Goal: Use online tool/utility: Utilize a website feature to perform a specific function

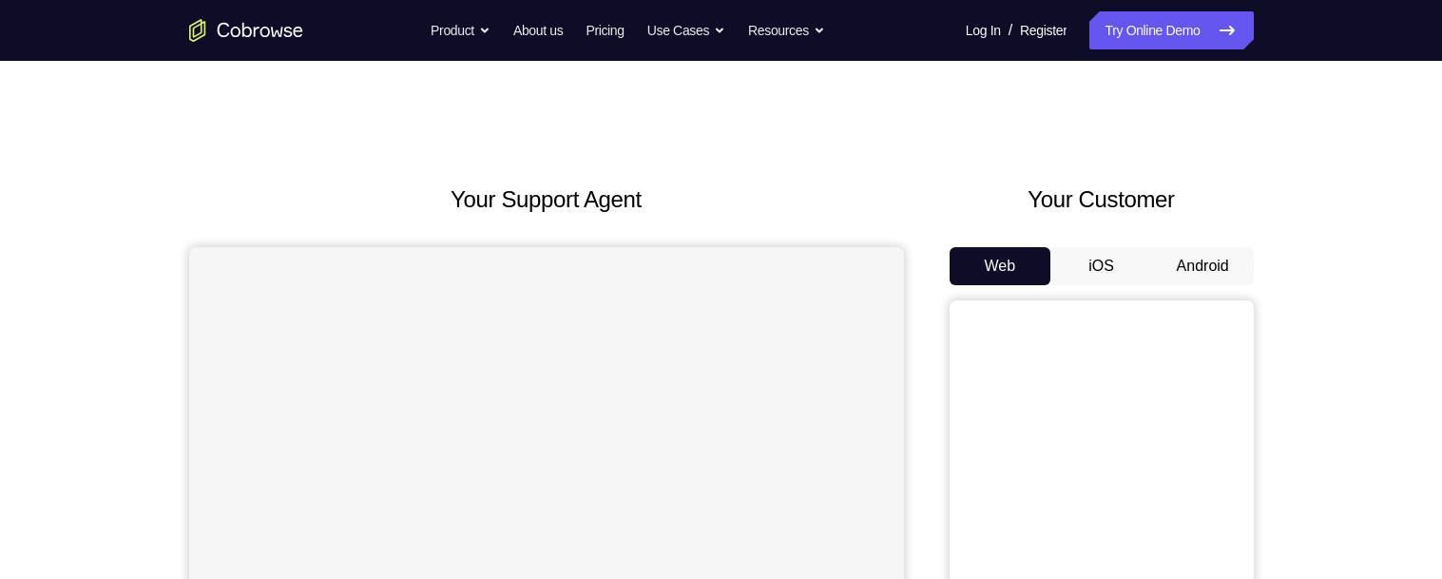
click at [1187, 263] on button "Android" at bounding box center [1203, 266] width 102 height 38
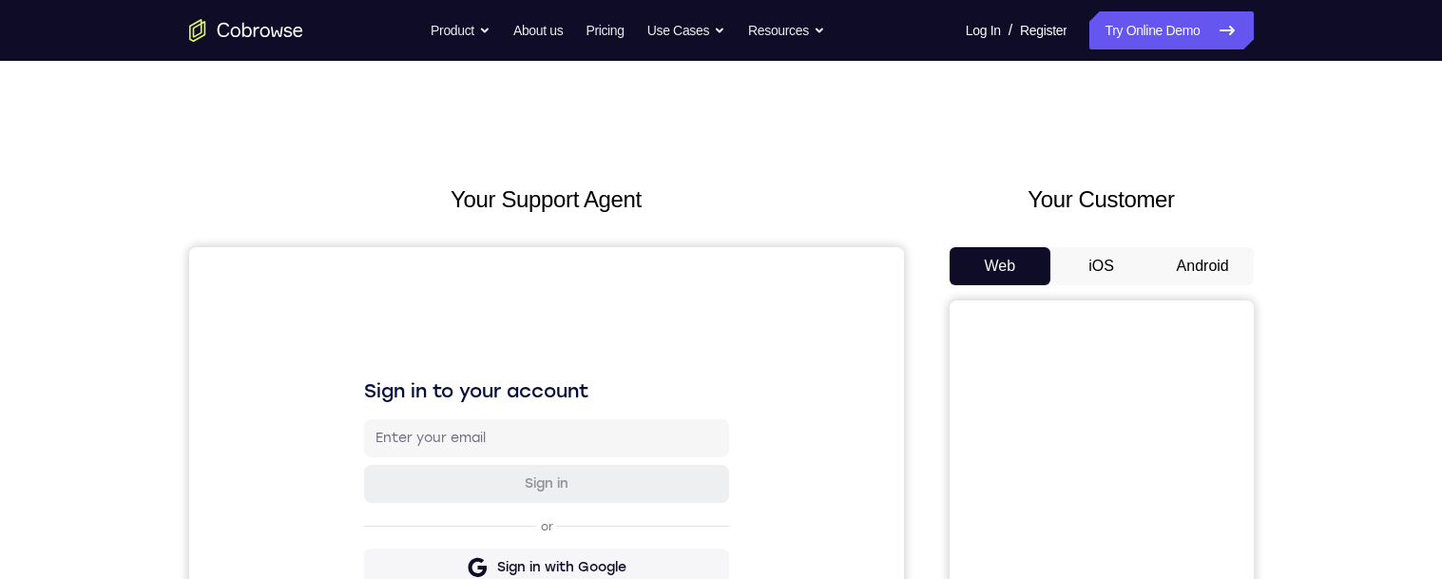
click at [1203, 251] on button "Android" at bounding box center [1203, 266] width 102 height 38
click at [814, 210] on h2 "Your Support Agent" at bounding box center [546, 199] width 715 height 34
click at [1219, 258] on button "Android" at bounding box center [1203, 266] width 102 height 38
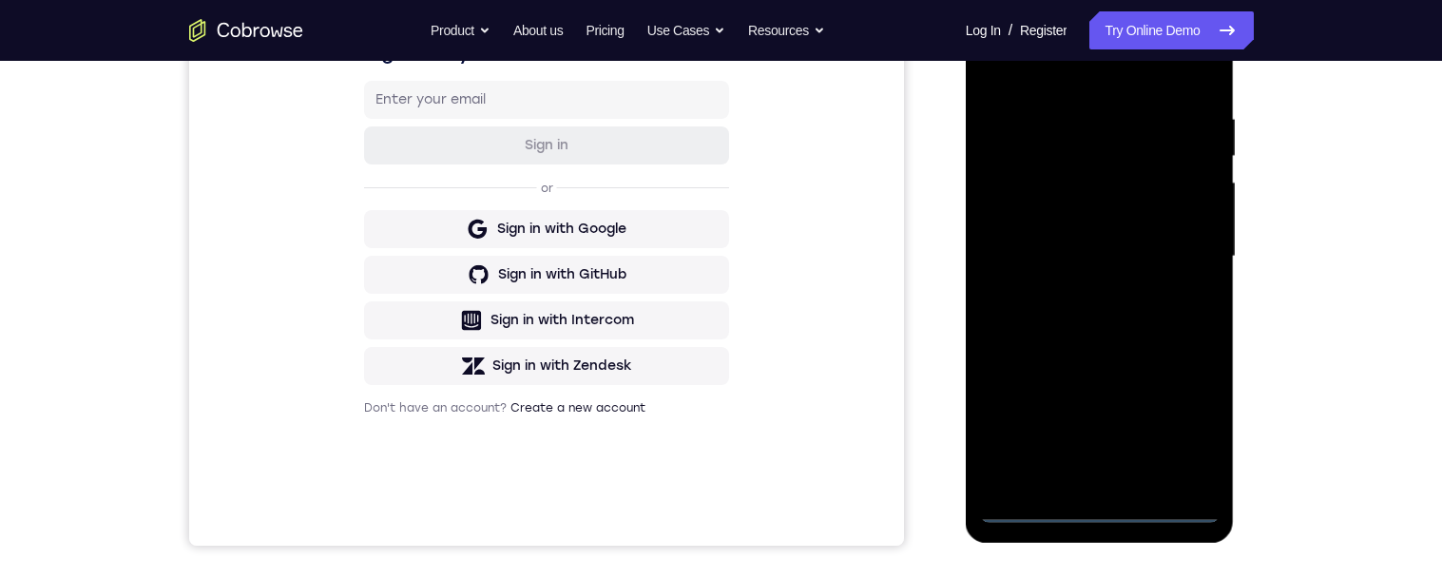
scroll to position [406, 0]
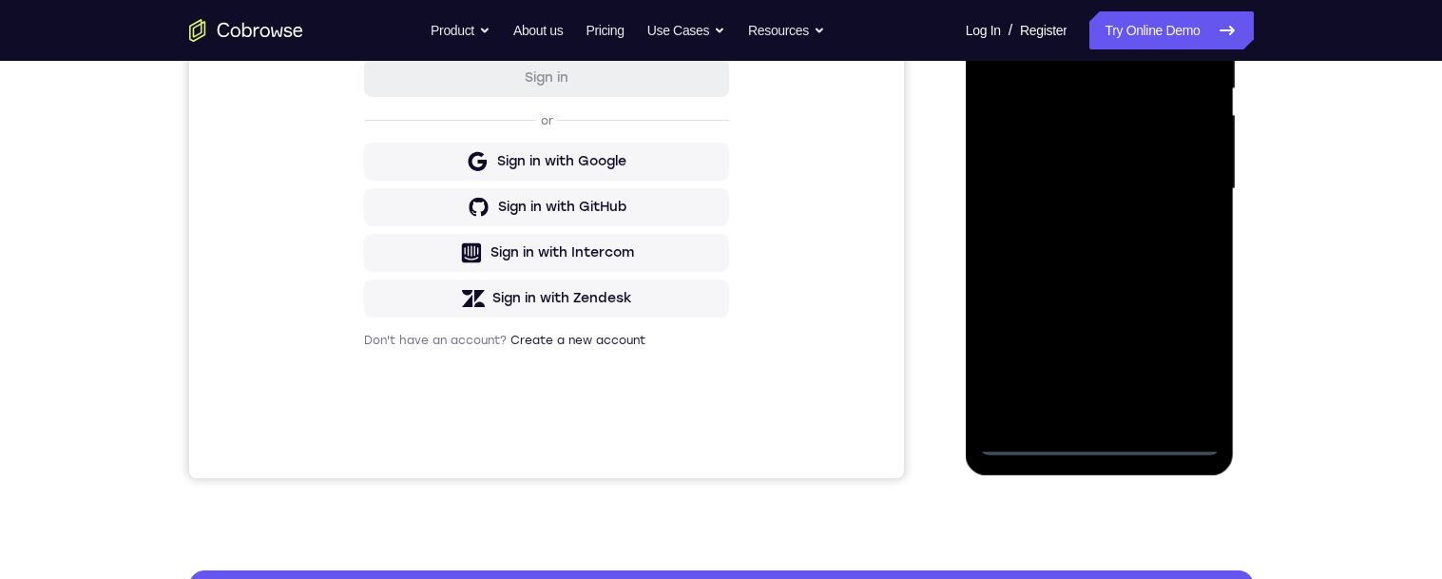
click at [1119, 429] on div at bounding box center [1099, 189] width 239 height 532
click at [1108, 447] on div at bounding box center [1099, 189] width 239 height 532
click at [1194, 364] on div at bounding box center [1099, 189] width 239 height 532
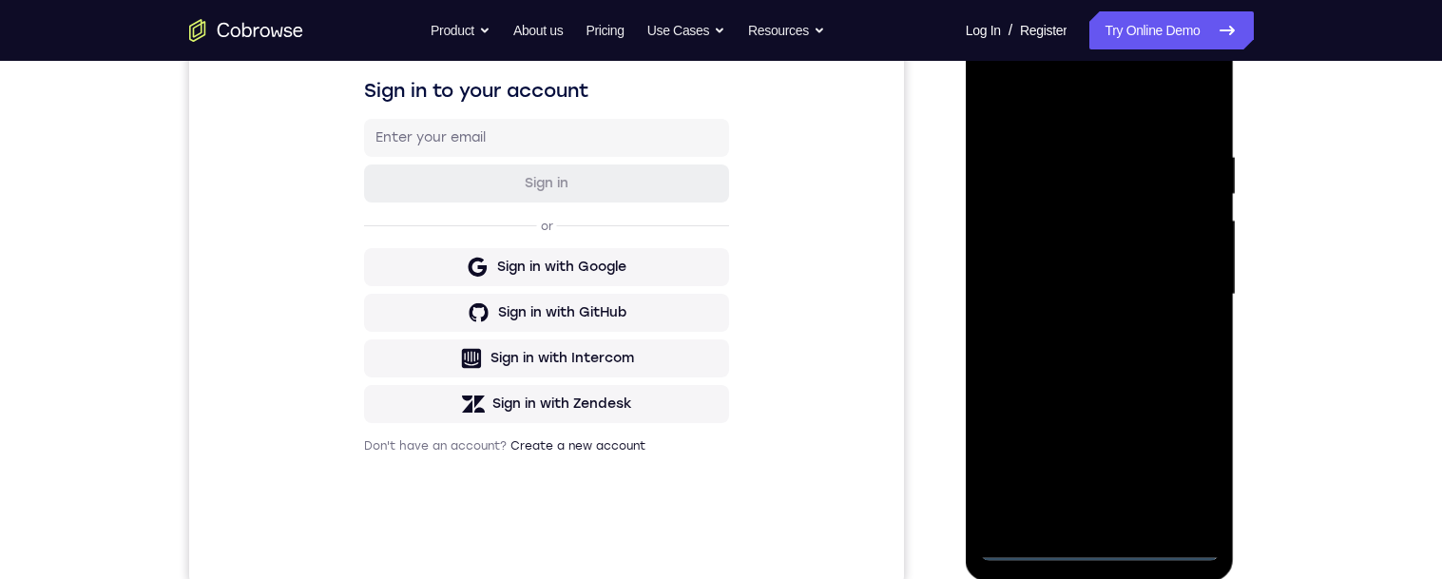
scroll to position [214, 0]
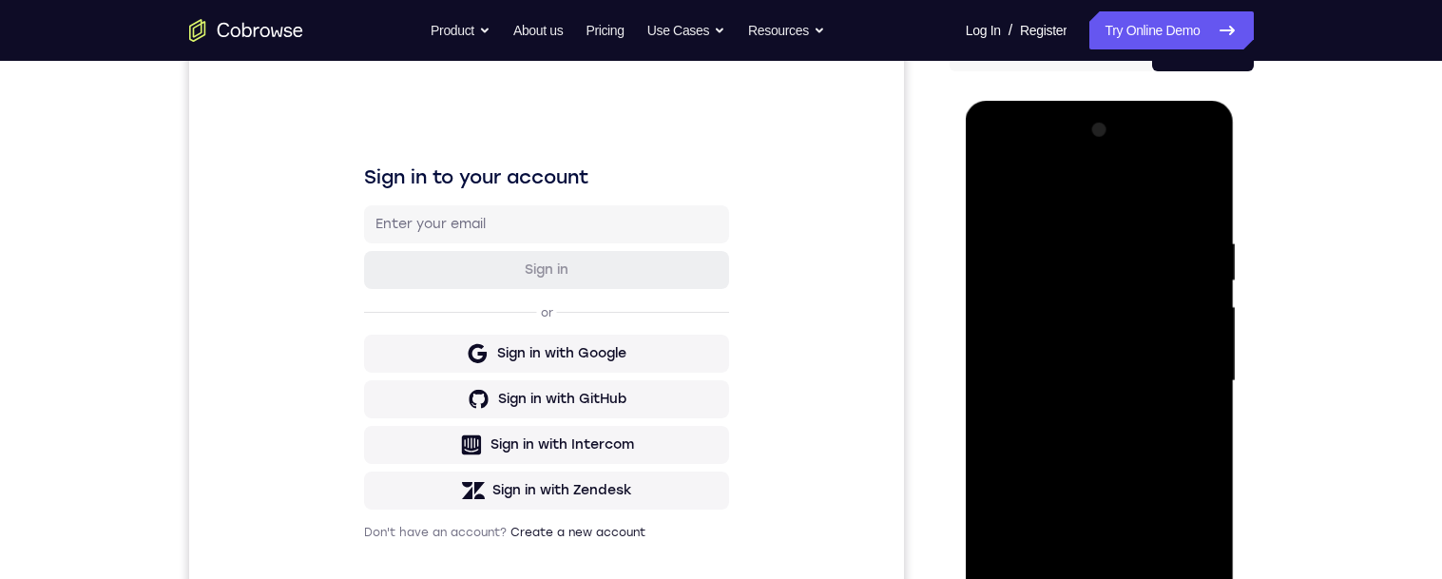
click at [1150, 198] on div at bounding box center [1099, 381] width 239 height 532
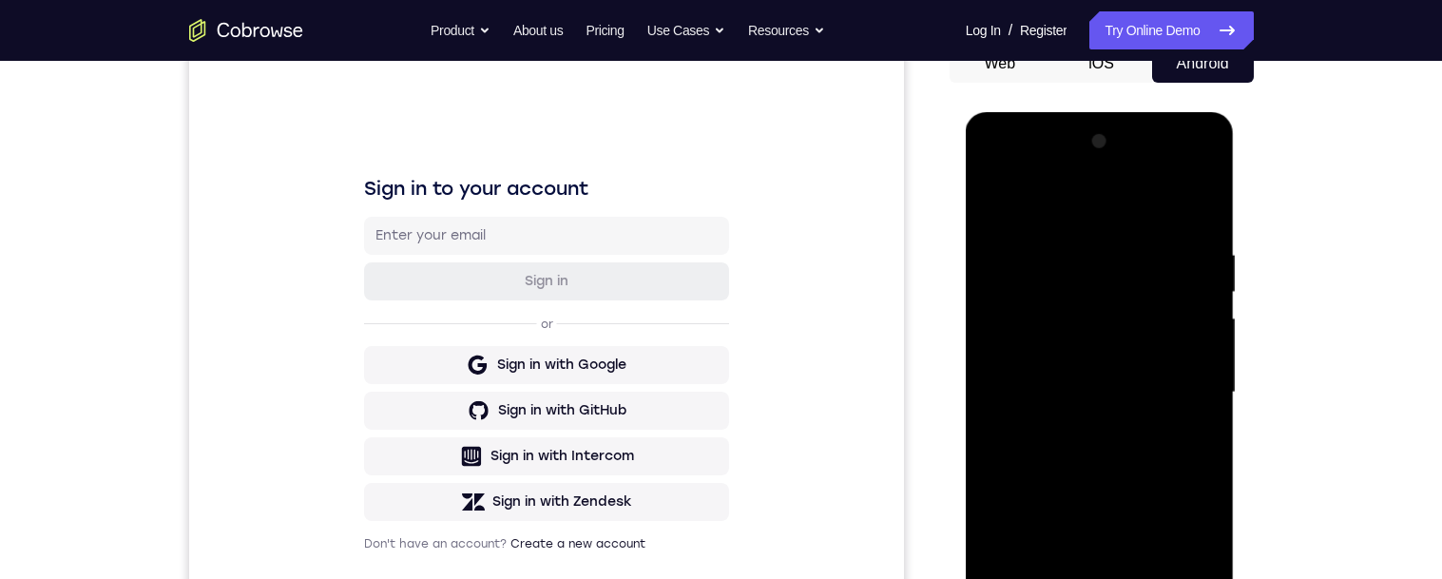
click at [1177, 383] on div at bounding box center [1099, 392] width 239 height 532
click at [1085, 428] on div at bounding box center [1099, 392] width 239 height 532
click at [1144, 349] on div at bounding box center [1099, 392] width 239 height 532
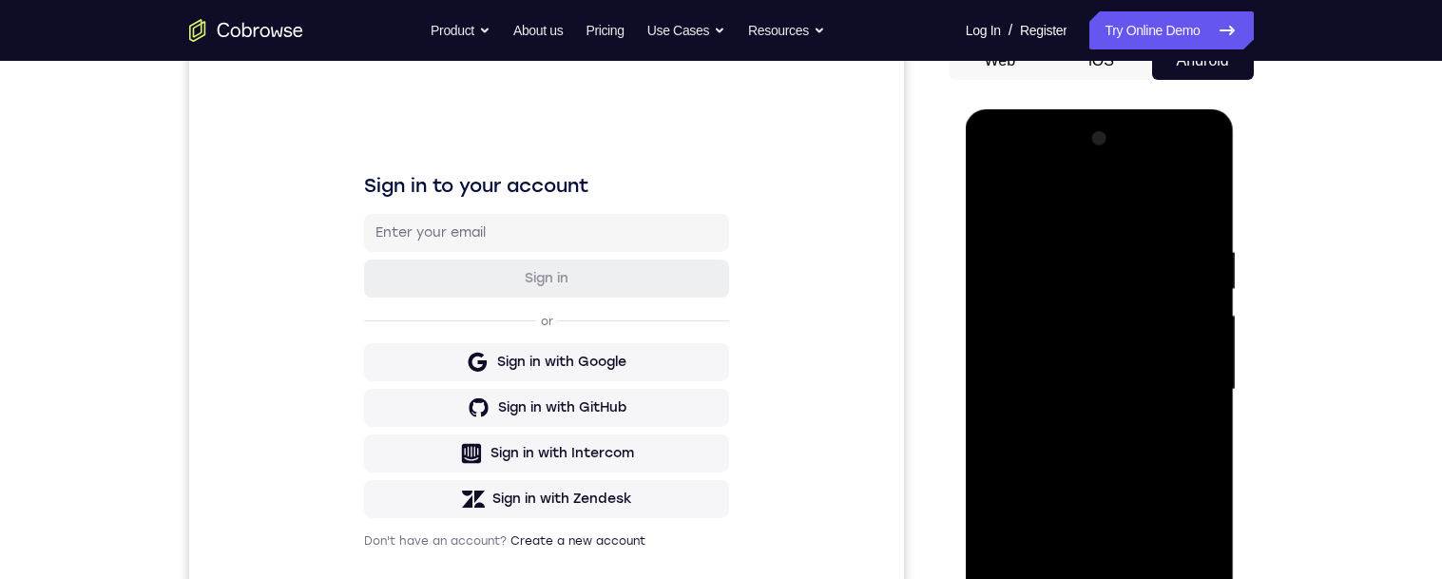
click at [1084, 375] on div at bounding box center [1099, 390] width 239 height 532
click at [1160, 335] on div at bounding box center [1099, 390] width 239 height 532
click at [1125, 370] on div at bounding box center [1099, 390] width 239 height 532
click at [1035, 357] on div at bounding box center [1099, 390] width 239 height 532
click at [1099, 487] on div at bounding box center [1099, 390] width 239 height 532
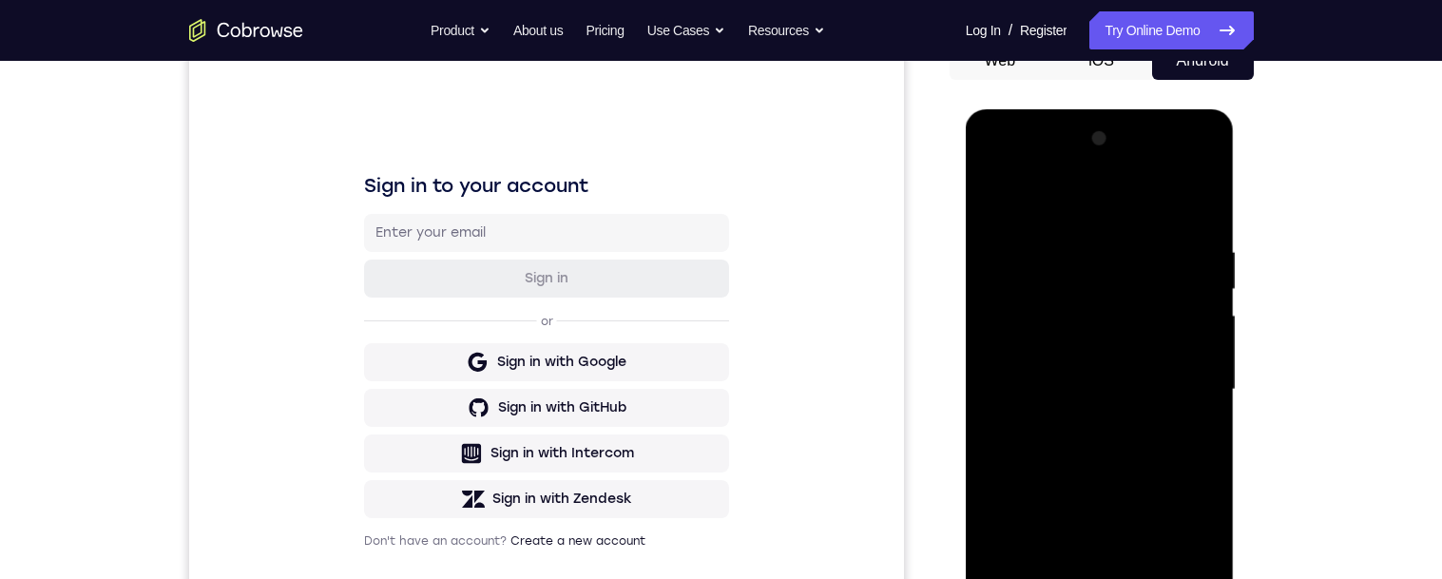
click at [1059, 555] on div at bounding box center [1099, 390] width 239 height 532
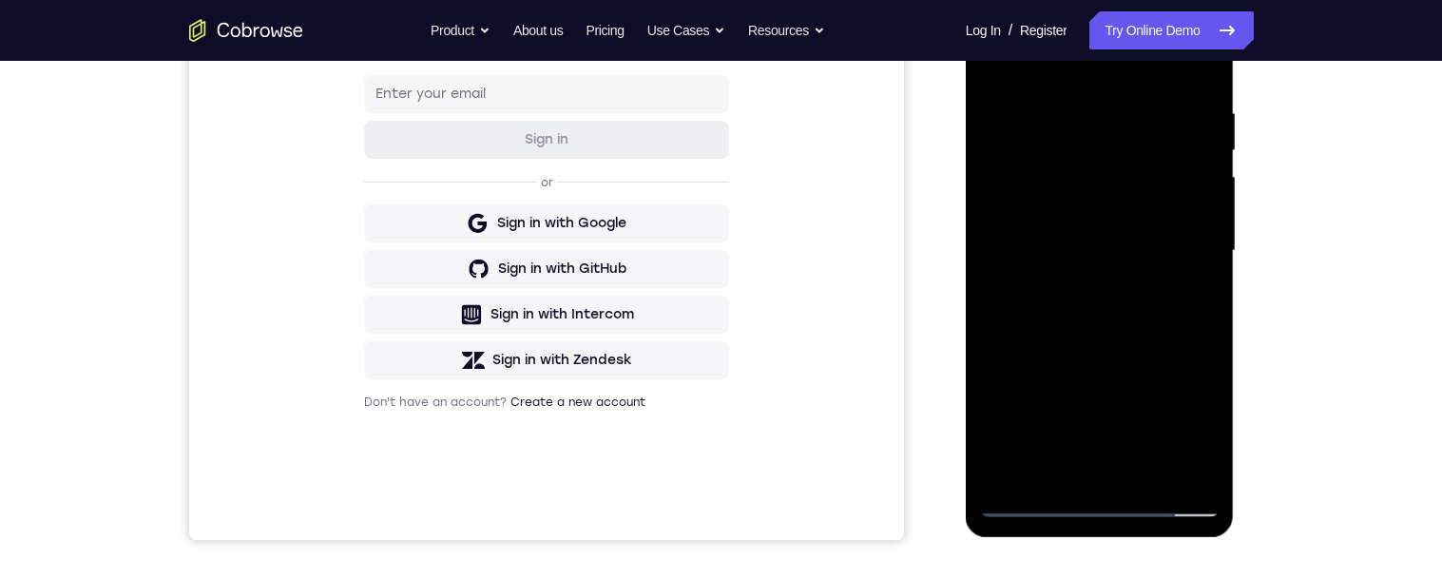
click at [1090, 415] on div at bounding box center [1099, 251] width 239 height 532
click at [1052, 416] on div at bounding box center [1099, 251] width 239 height 532
click at [1095, 318] on div at bounding box center [1099, 251] width 239 height 532
click at [1166, 450] on div at bounding box center [1099, 251] width 239 height 532
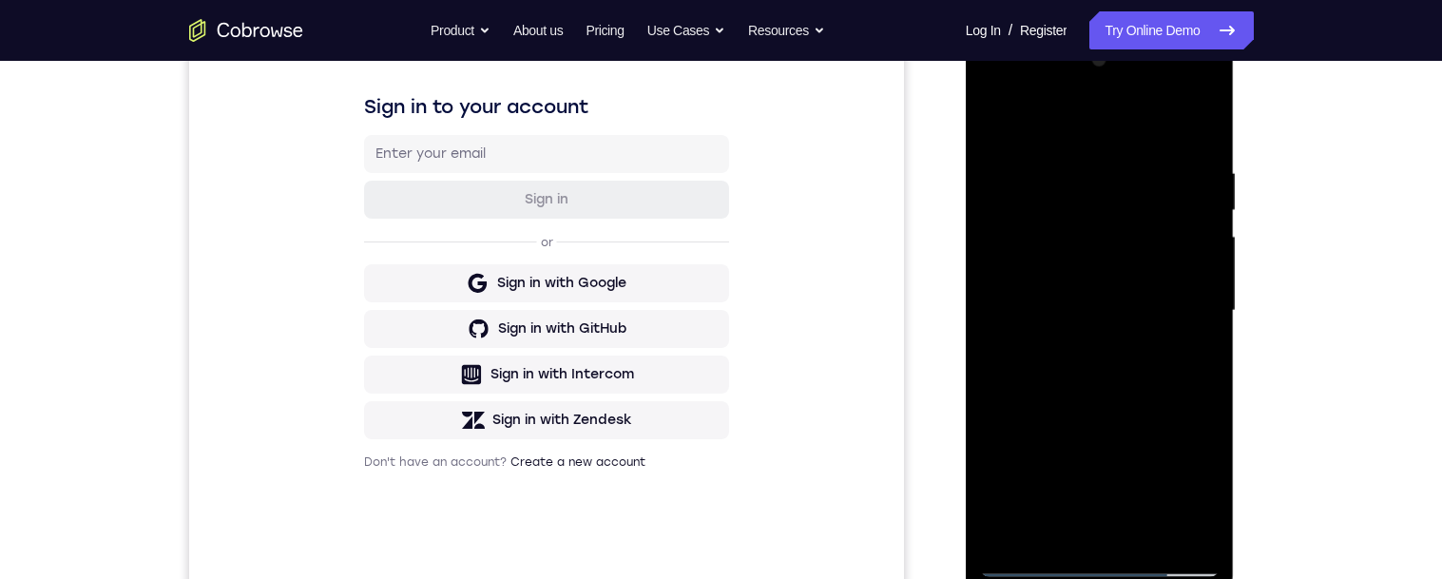
scroll to position [266, 0]
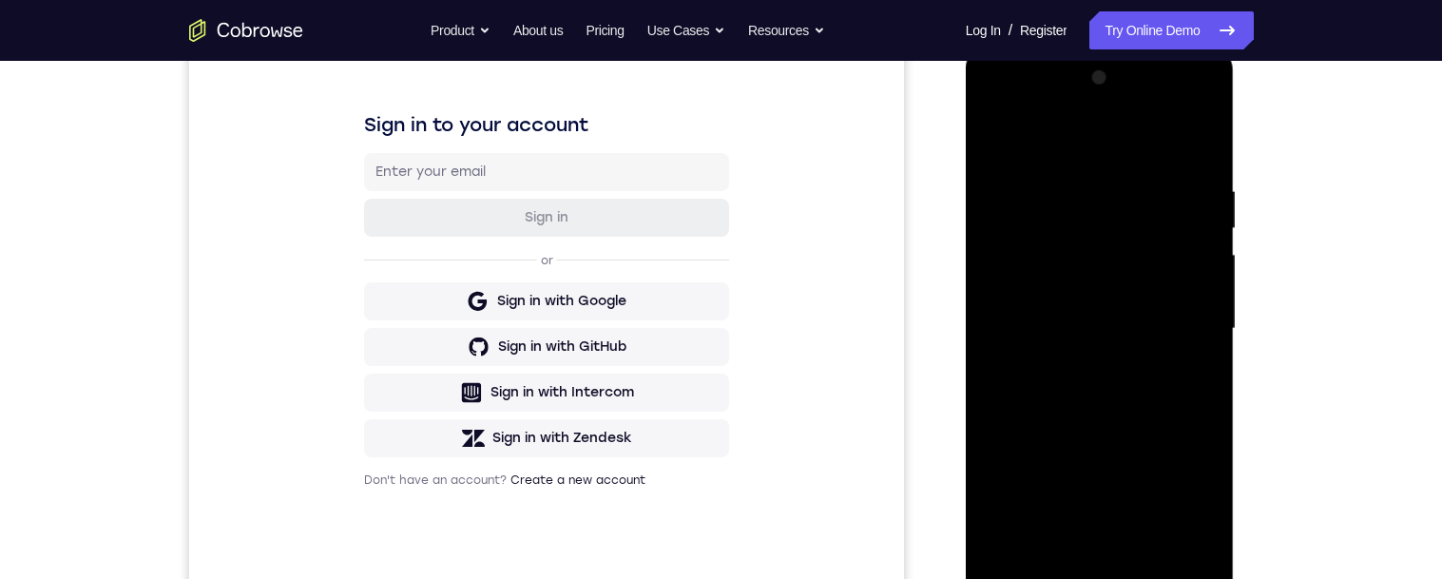
click at [1047, 382] on div at bounding box center [1099, 329] width 239 height 532
click at [1062, 458] on div at bounding box center [1099, 329] width 239 height 532
click at [1104, 397] on div at bounding box center [1099, 329] width 239 height 532
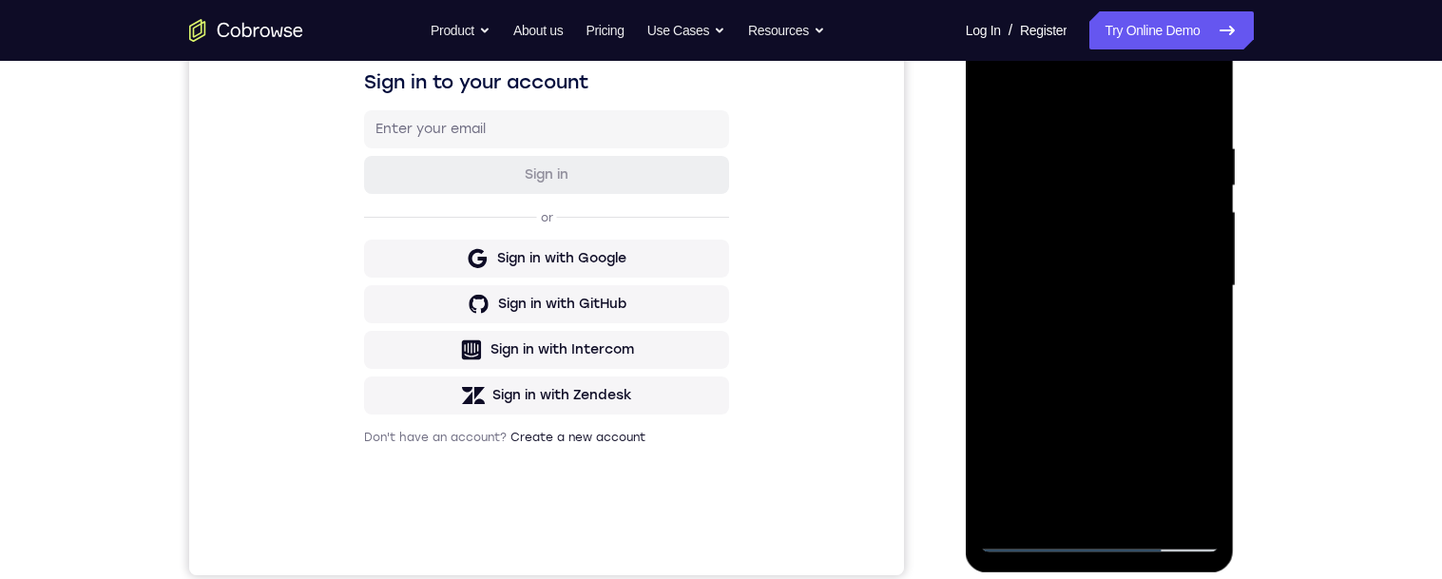
scroll to position [312, 0]
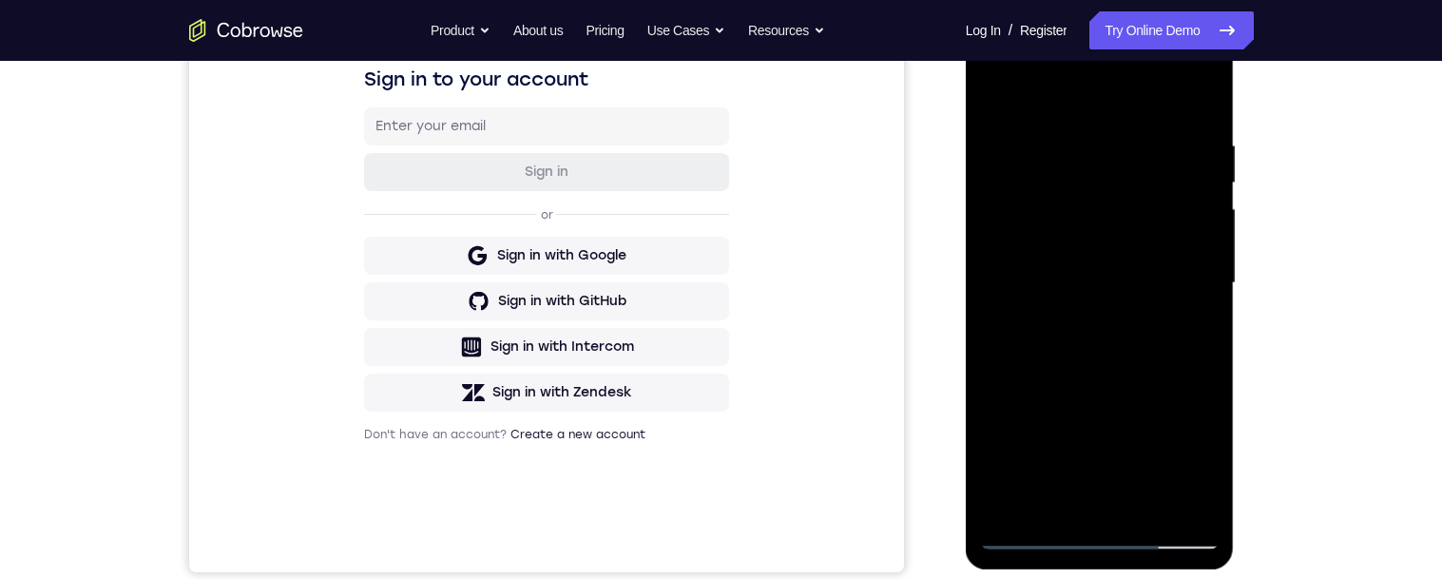
click at [1163, 494] on div at bounding box center [1099, 283] width 239 height 532
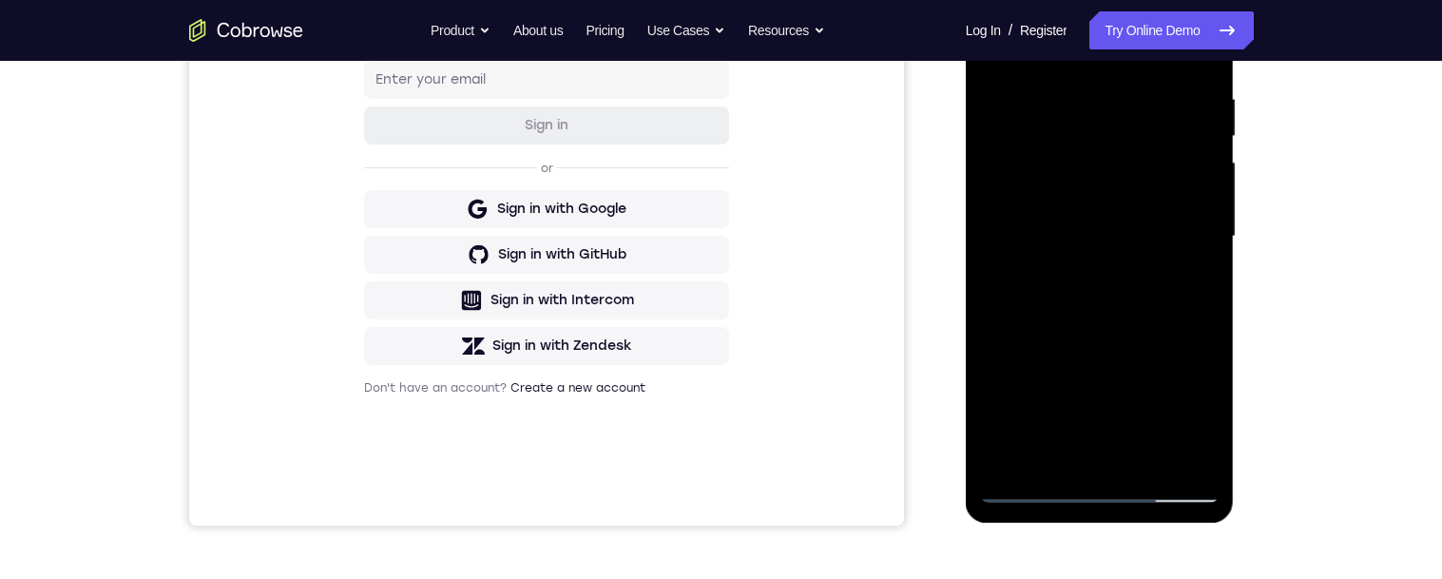
scroll to position [356, 0]
click at [1105, 411] on div at bounding box center [1099, 238] width 239 height 532
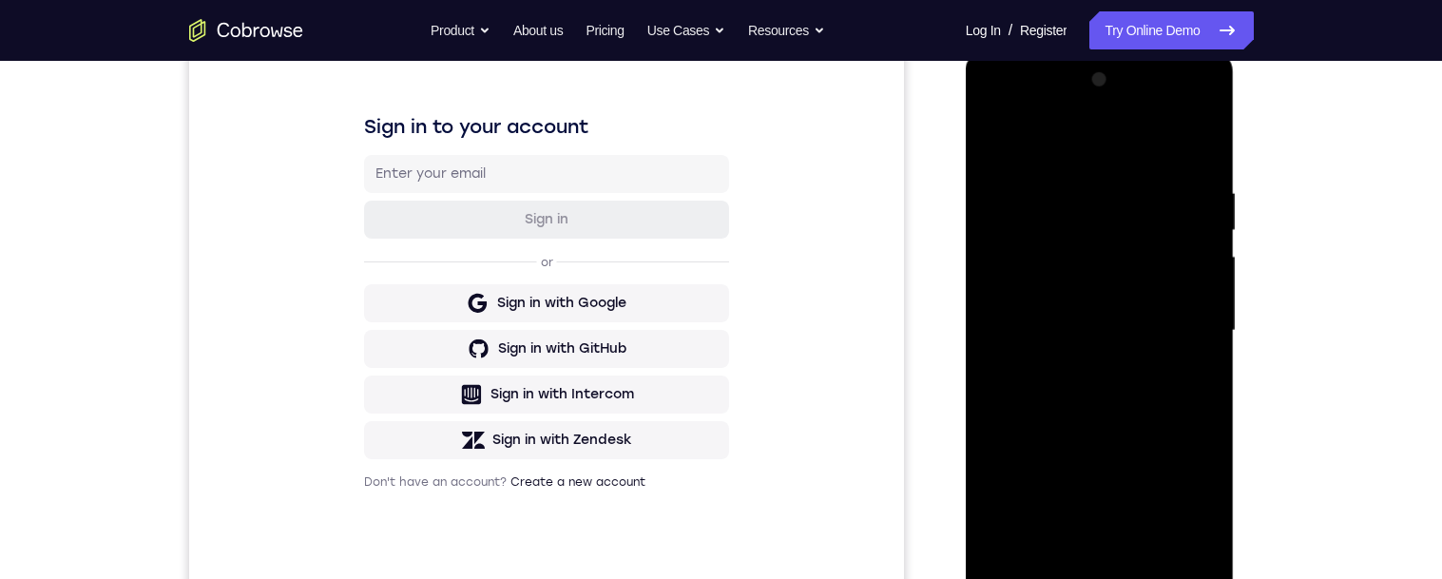
scroll to position [310, 0]
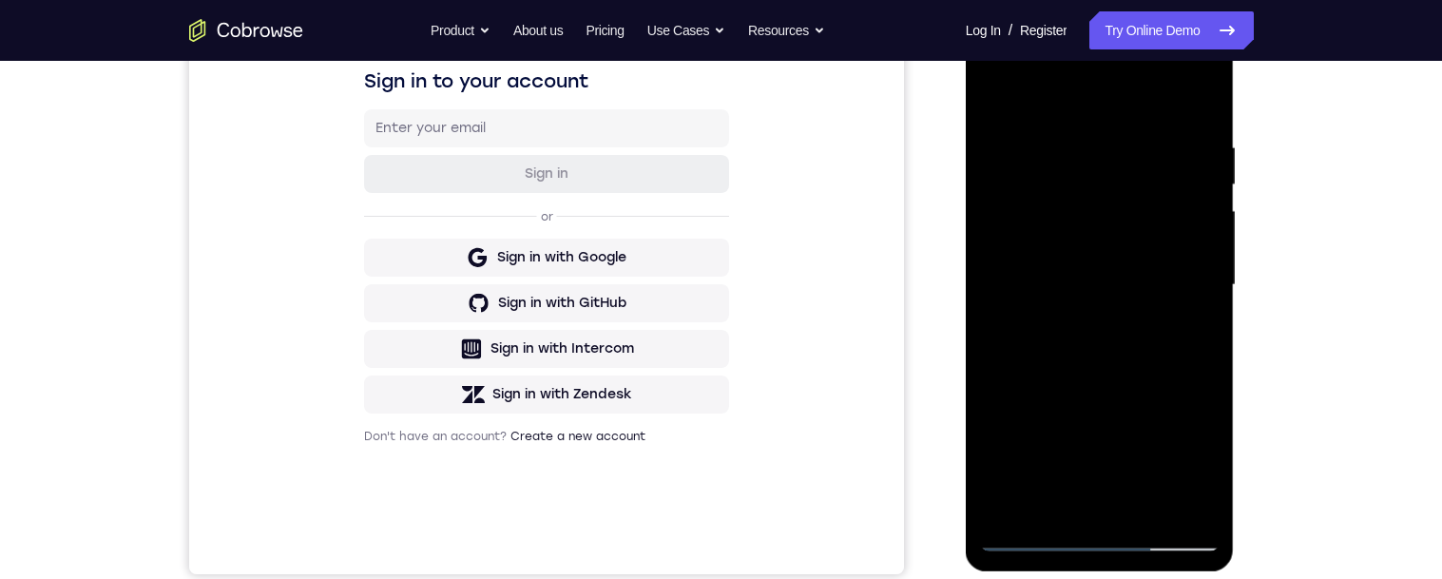
click at [1086, 466] on div at bounding box center [1099, 285] width 239 height 532
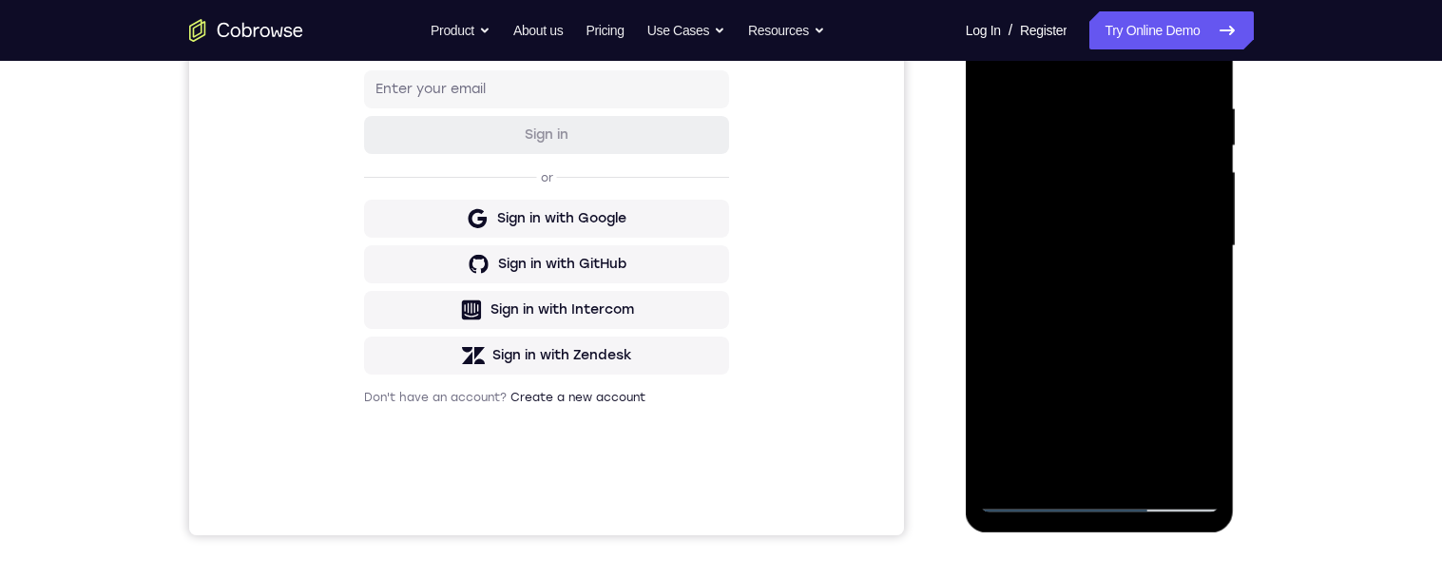
scroll to position [357, 0]
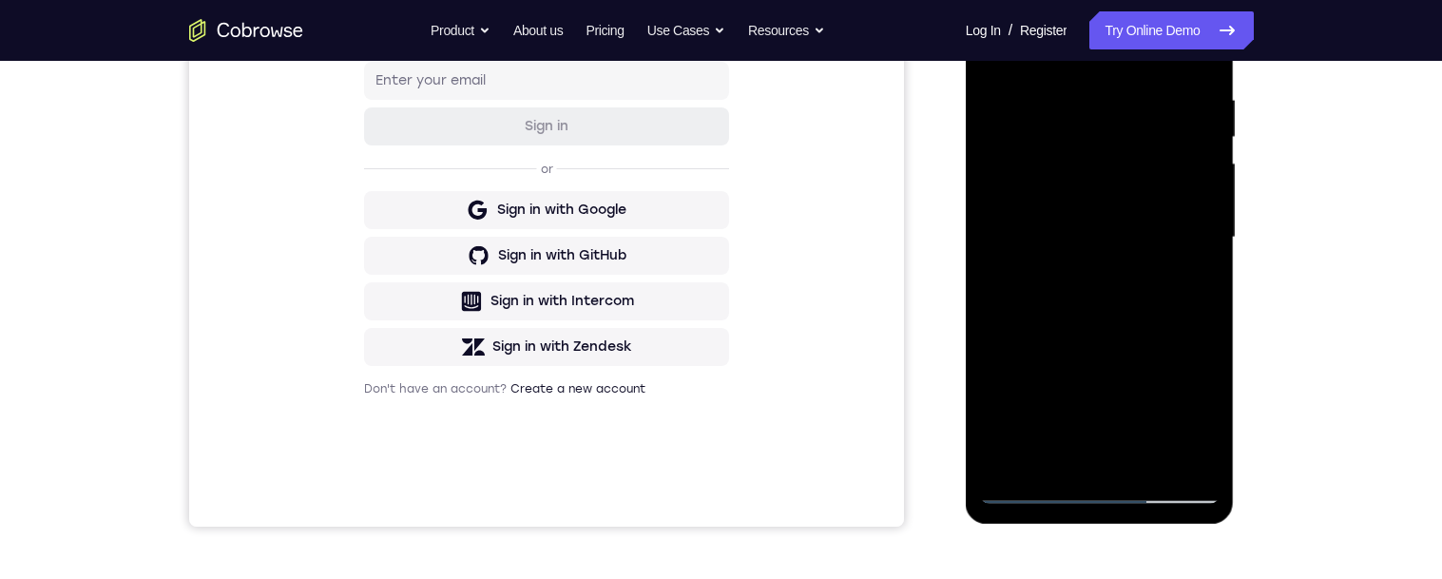
click at [1075, 473] on div at bounding box center [1099, 237] width 239 height 532
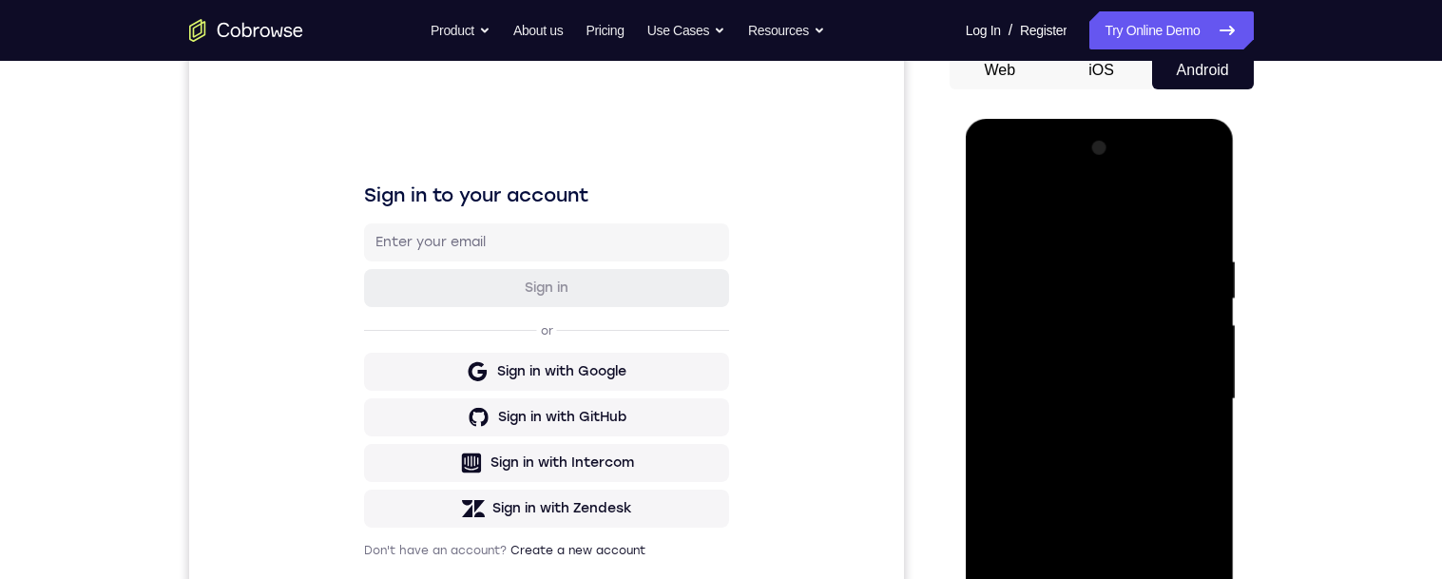
scroll to position [88, 0]
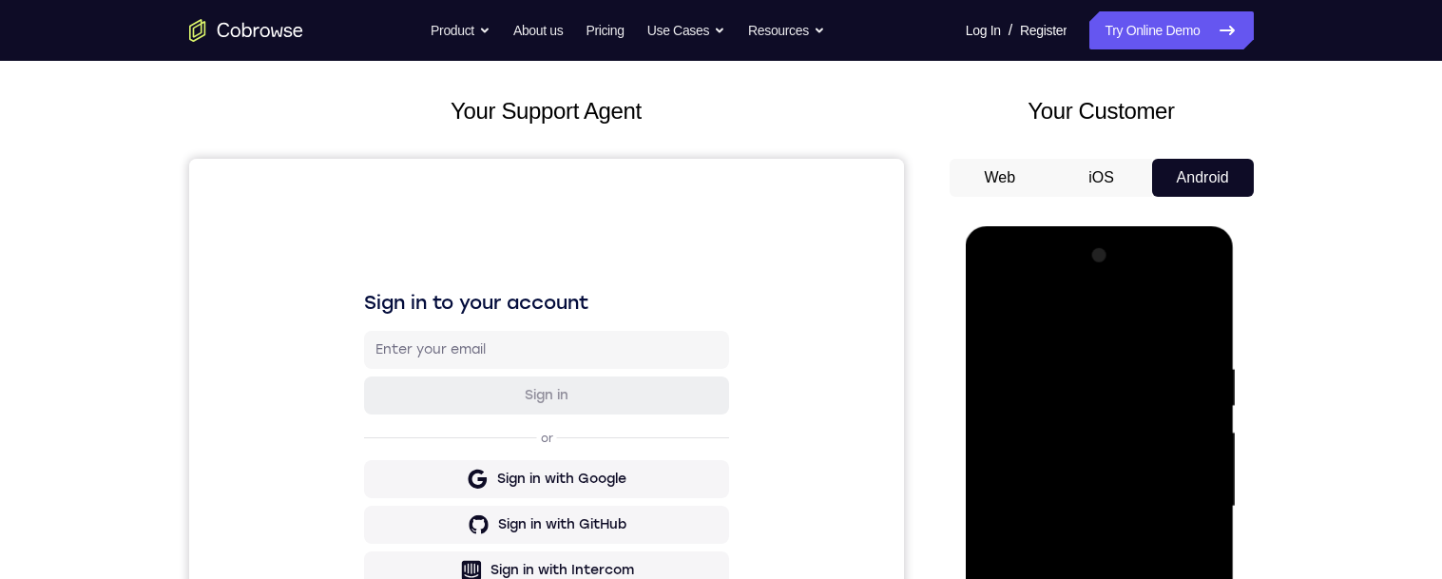
click at [993, 281] on div at bounding box center [1099, 506] width 239 height 532
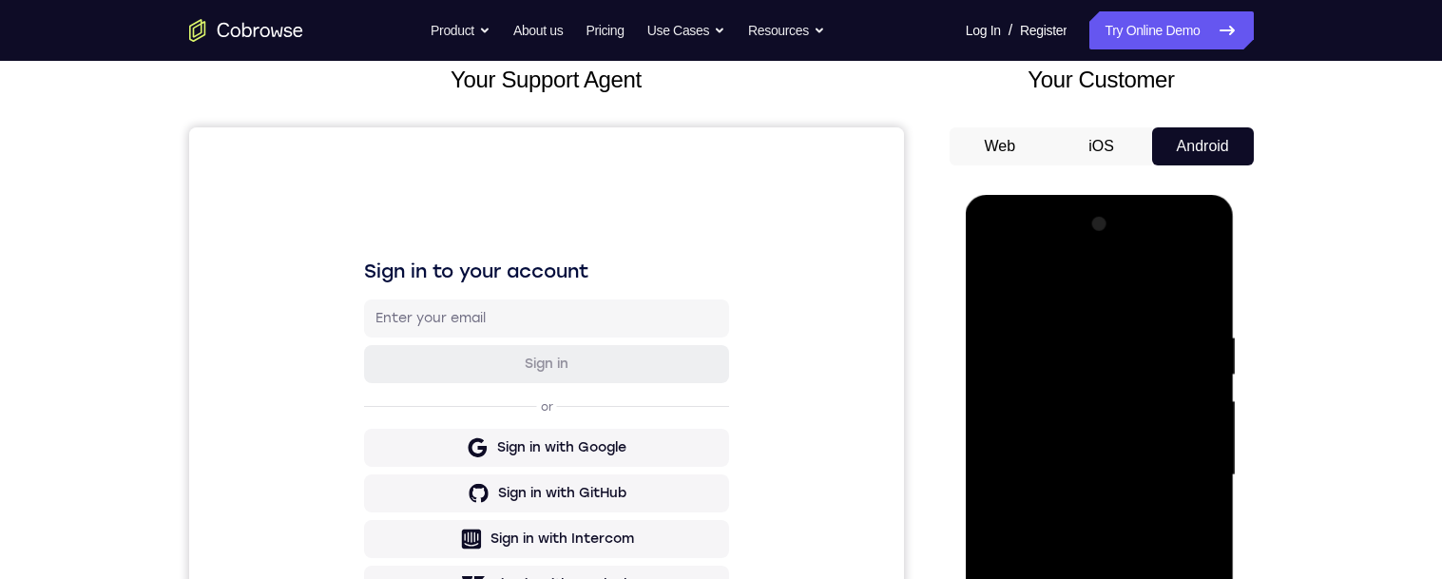
scroll to position [147, 0]
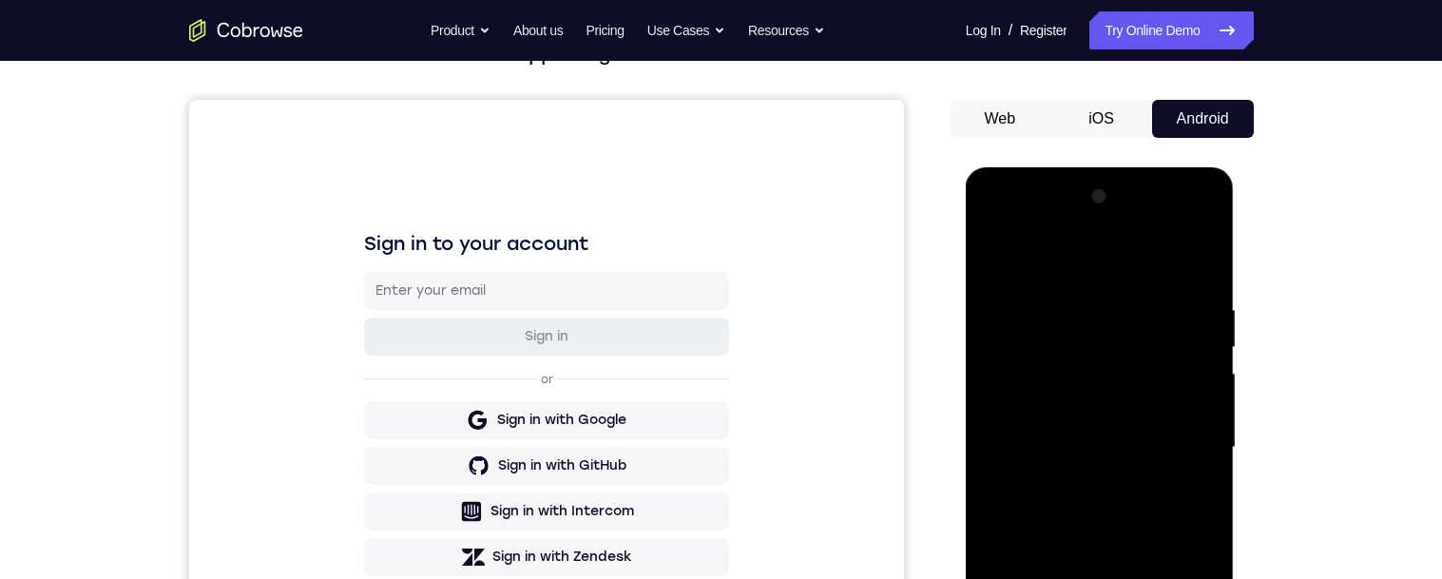
click at [1017, 401] on div at bounding box center [1099, 448] width 239 height 532
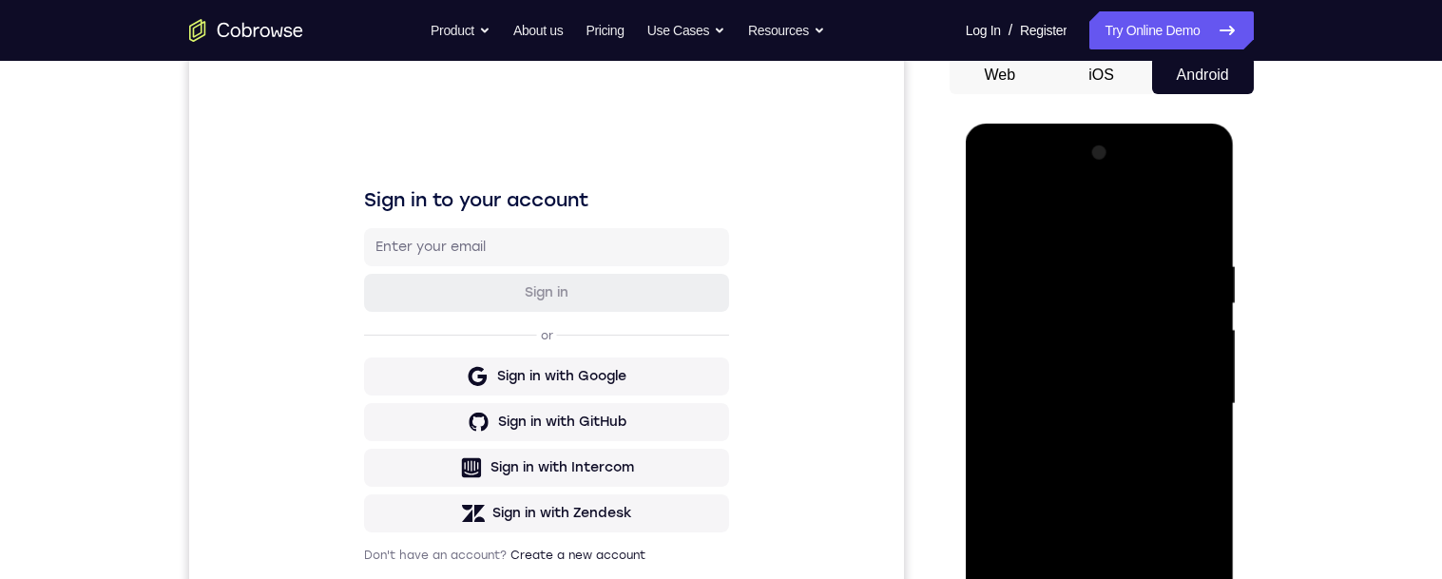
scroll to position [201, 0]
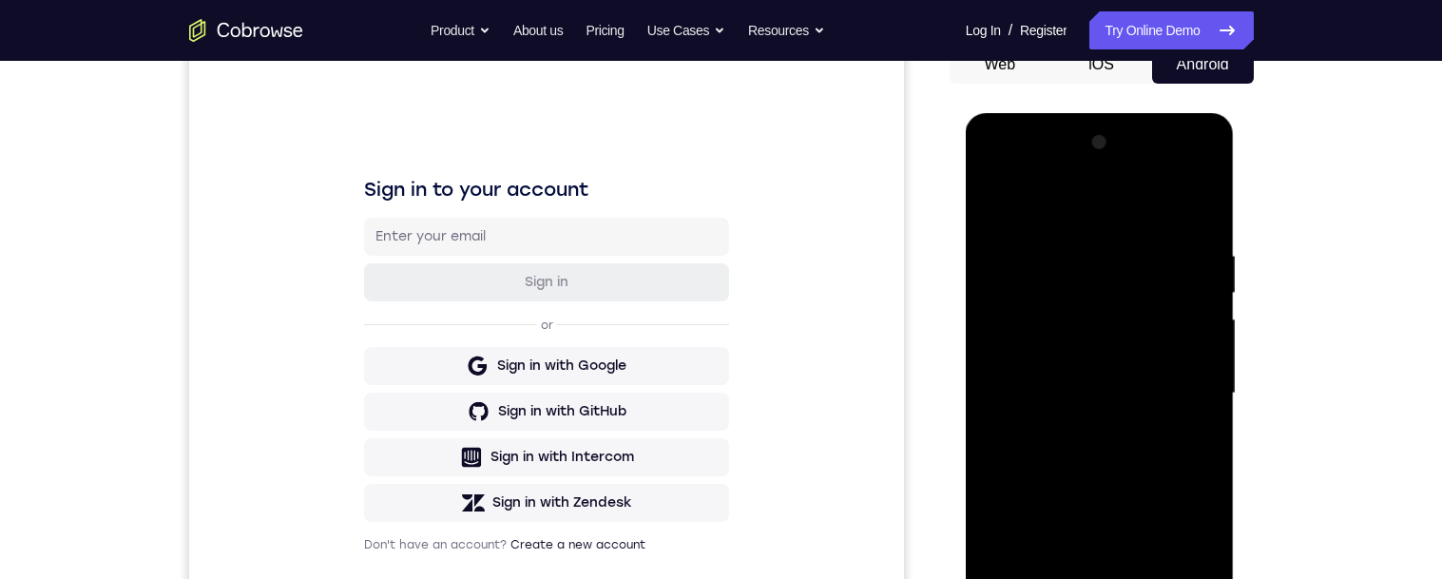
click at [1074, 431] on div at bounding box center [1099, 393] width 239 height 532
click at [1085, 362] on div at bounding box center [1099, 393] width 239 height 532
click at [1078, 371] on div at bounding box center [1099, 393] width 239 height 532
click at [1077, 373] on div at bounding box center [1099, 393] width 239 height 532
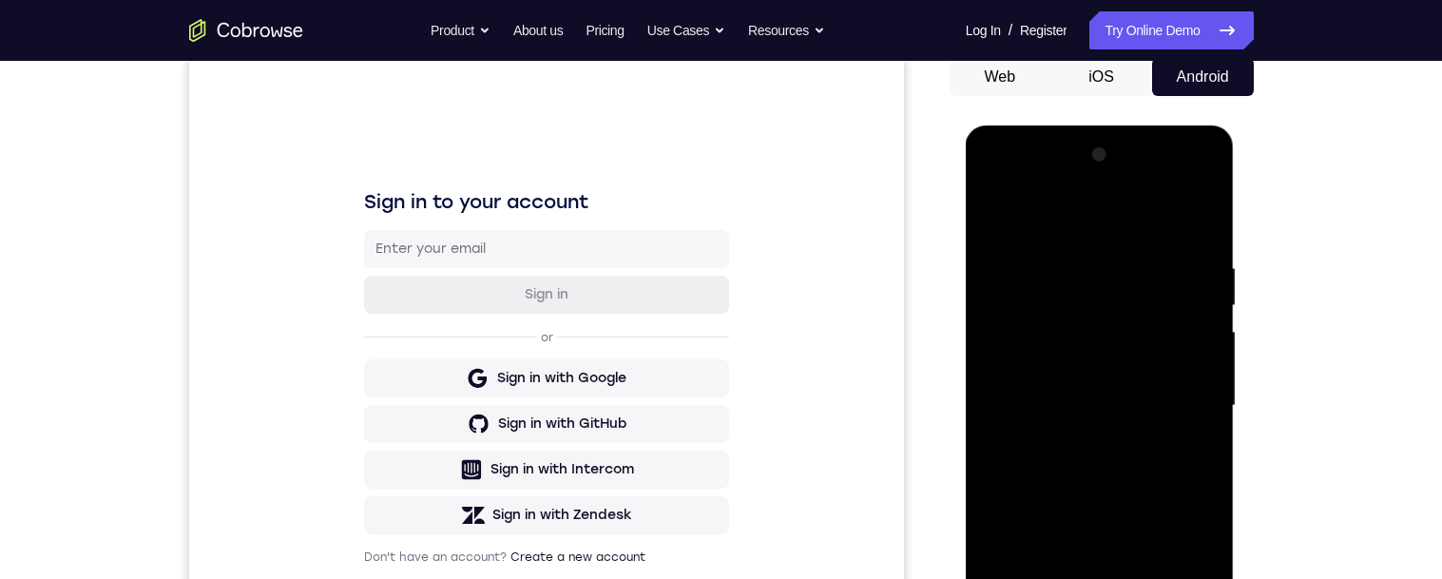
click at [996, 193] on div at bounding box center [1099, 406] width 239 height 532
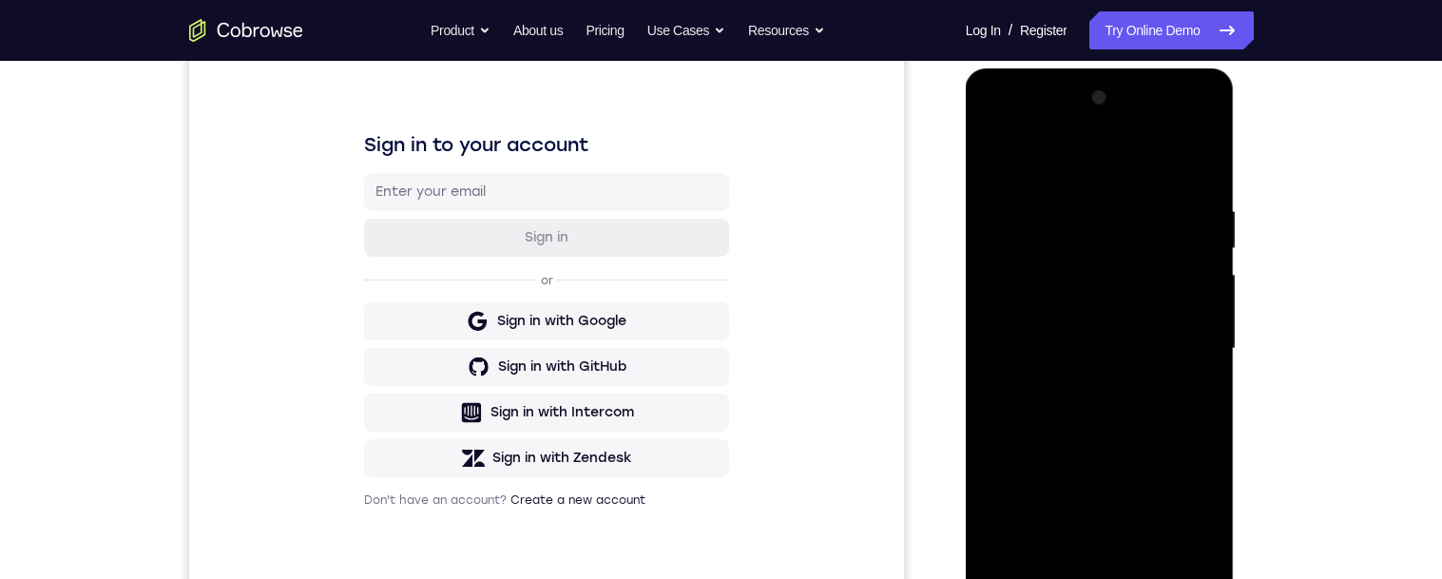
scroll to position [237, 0]
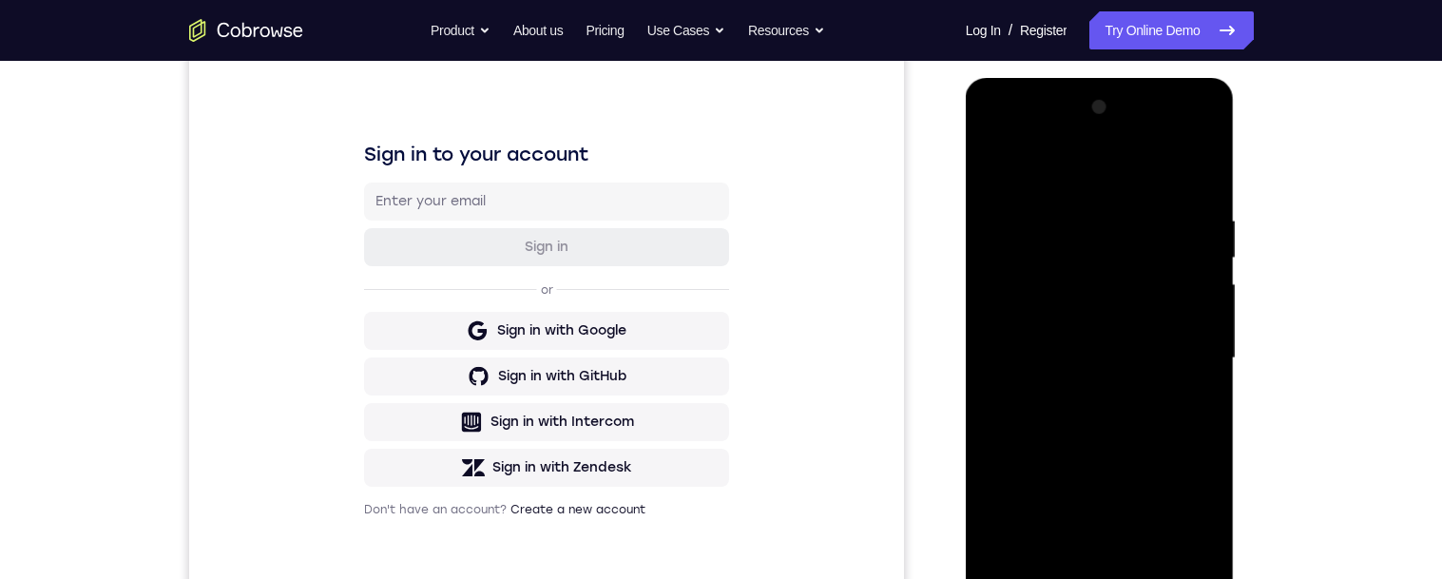
click at [1016, 321] on div at bounding box center [1099, 358] width 239 height 532
click at [1097, 392] on div at bounding box center [1099, 358] width 239 height 532
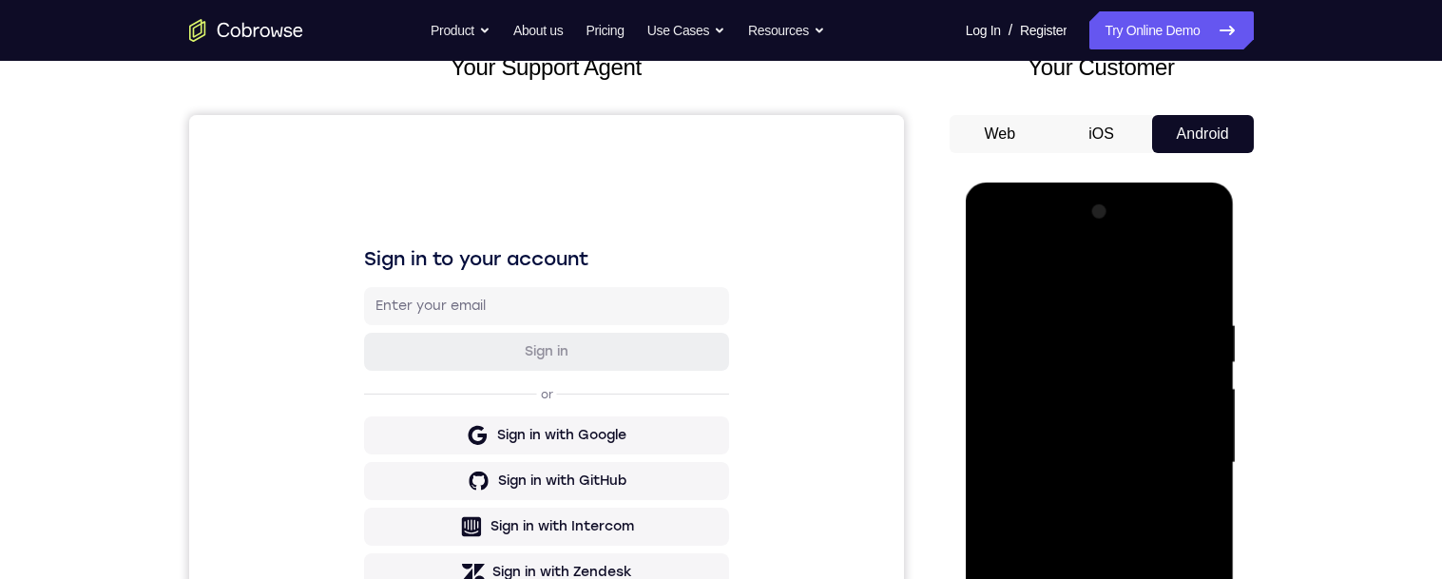
scroll to position [266, 0]
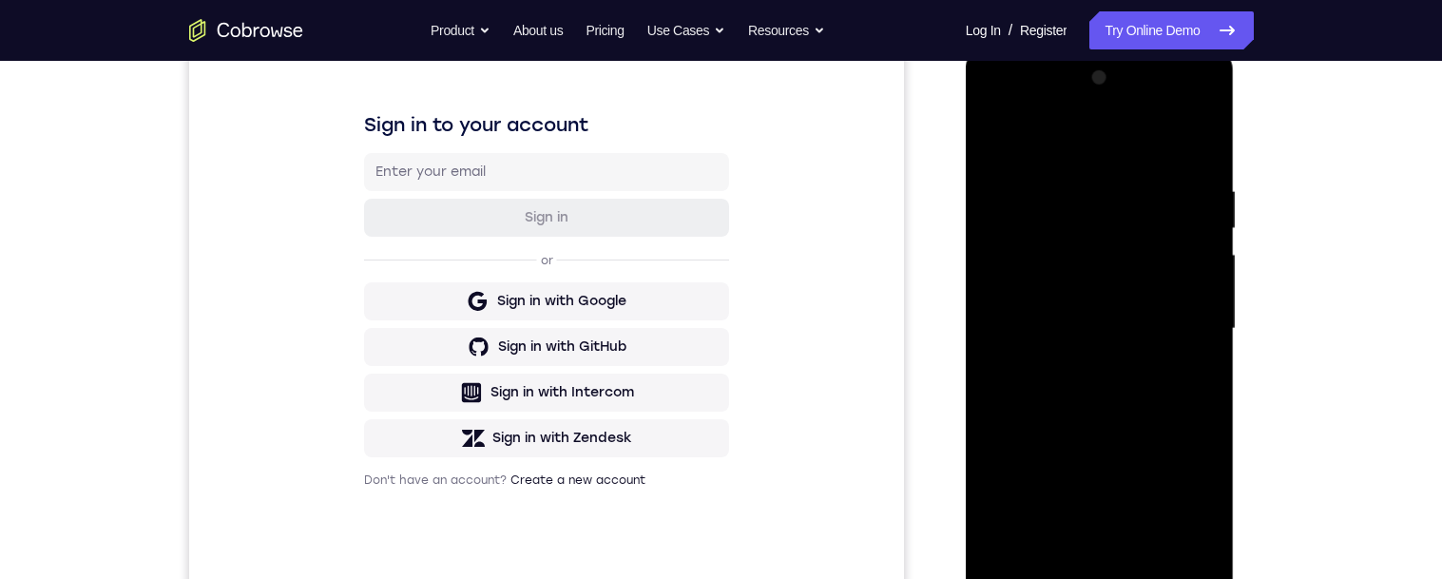
click at [1158, 289] on div at bounding box center [1099, 329] width 239 height 532
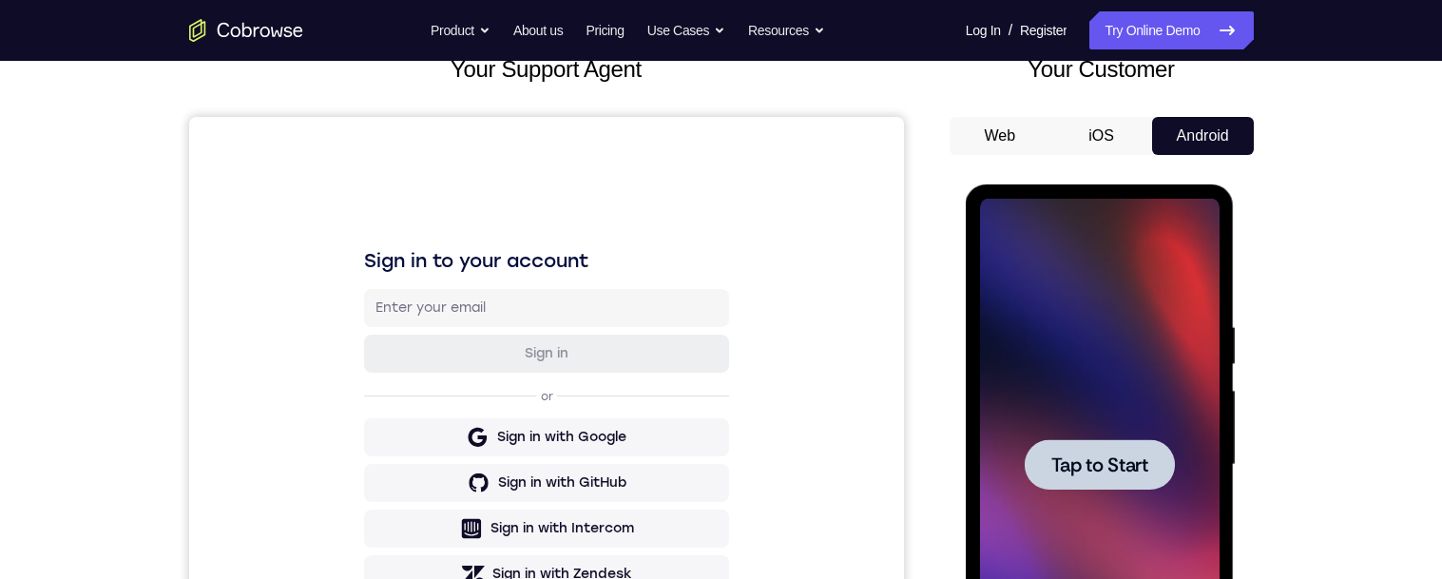
scroll to position [144, 0]
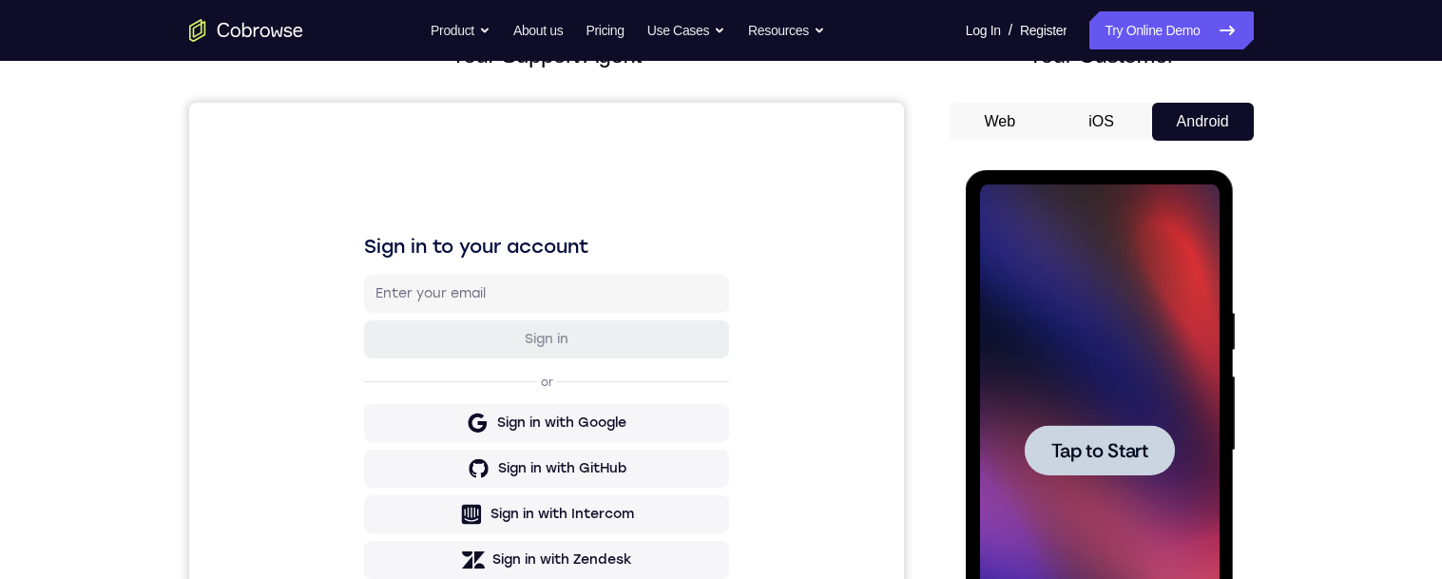
click at [1085, 455] on span "Tap to Start" at bounding box center [1099, 450] width 97 height 19
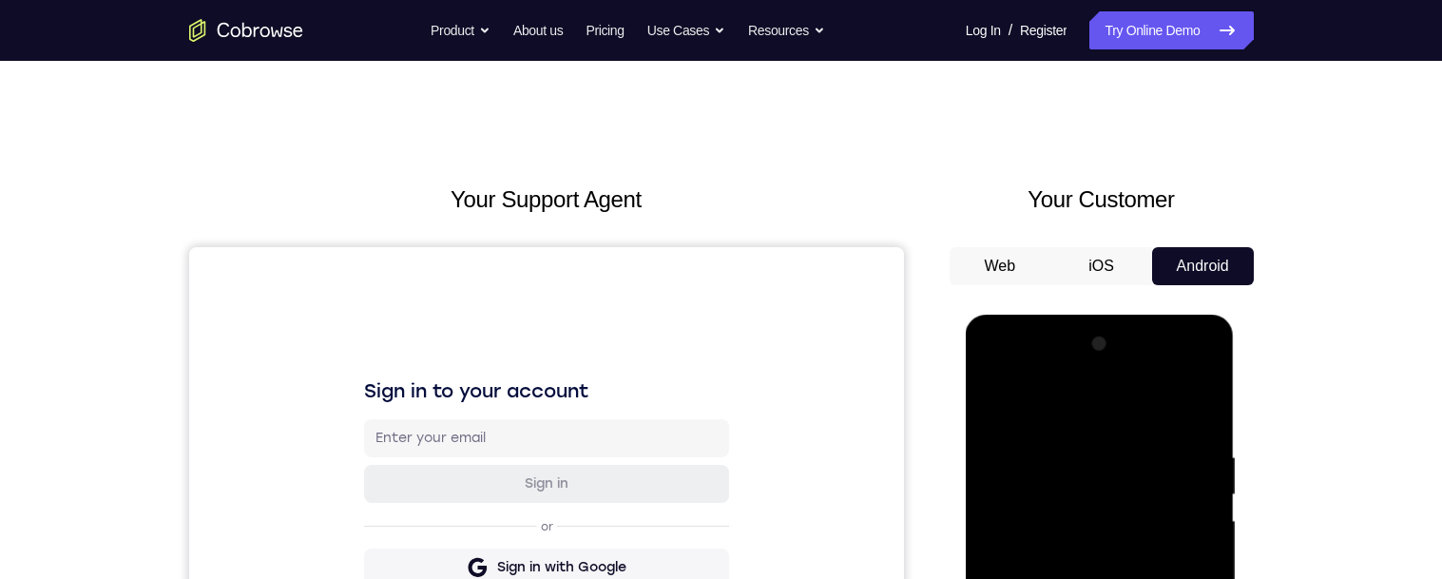
scroll to position [290, 0]
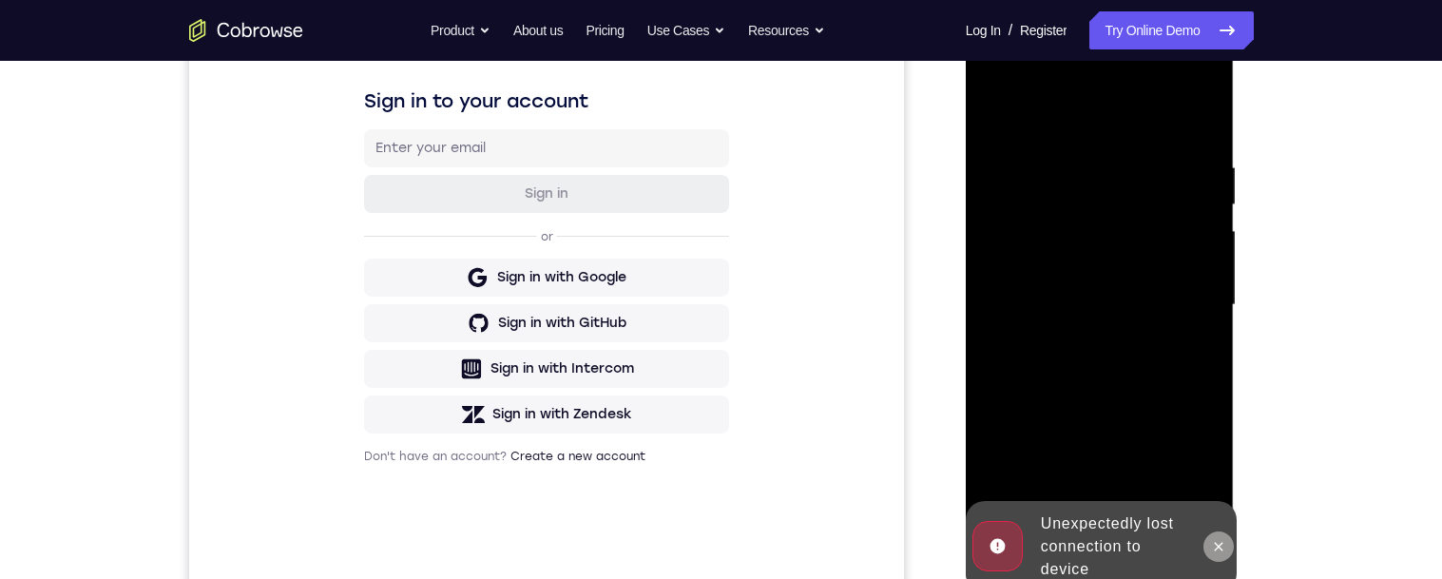
click at [1211, 545] on icon at bounding box center [1218, 546] width 15 height 15
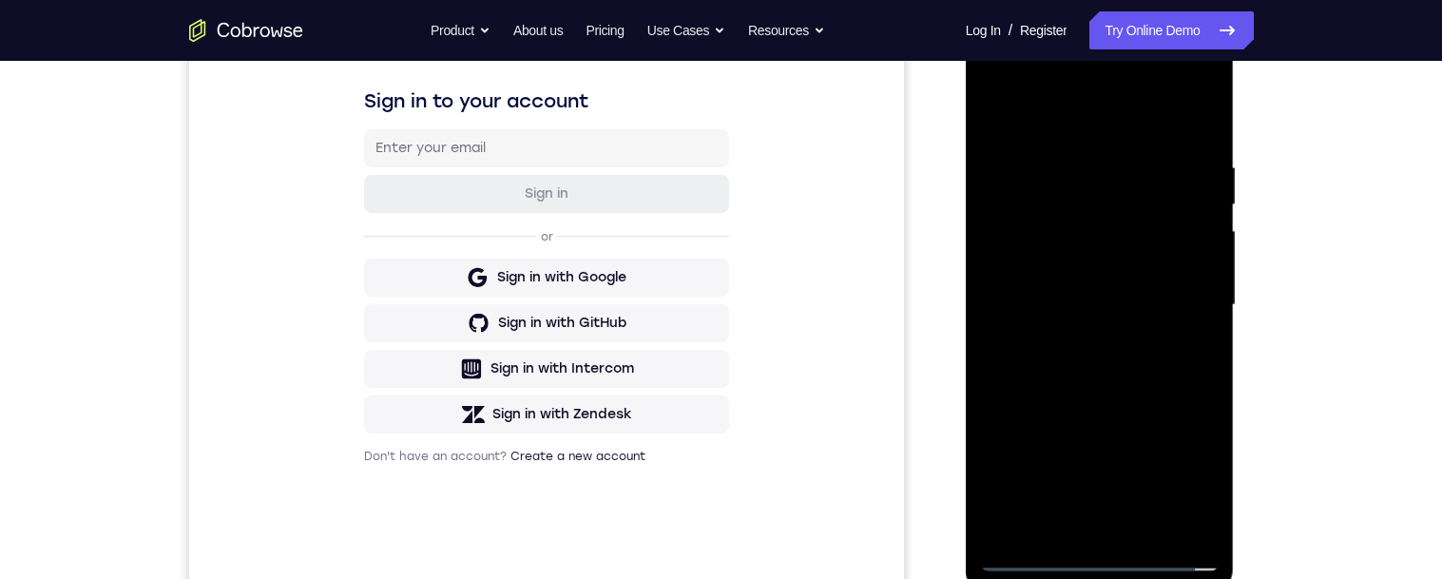
click at [1095, 553] on div at bounding box center [1099, 305] width 239 height 532
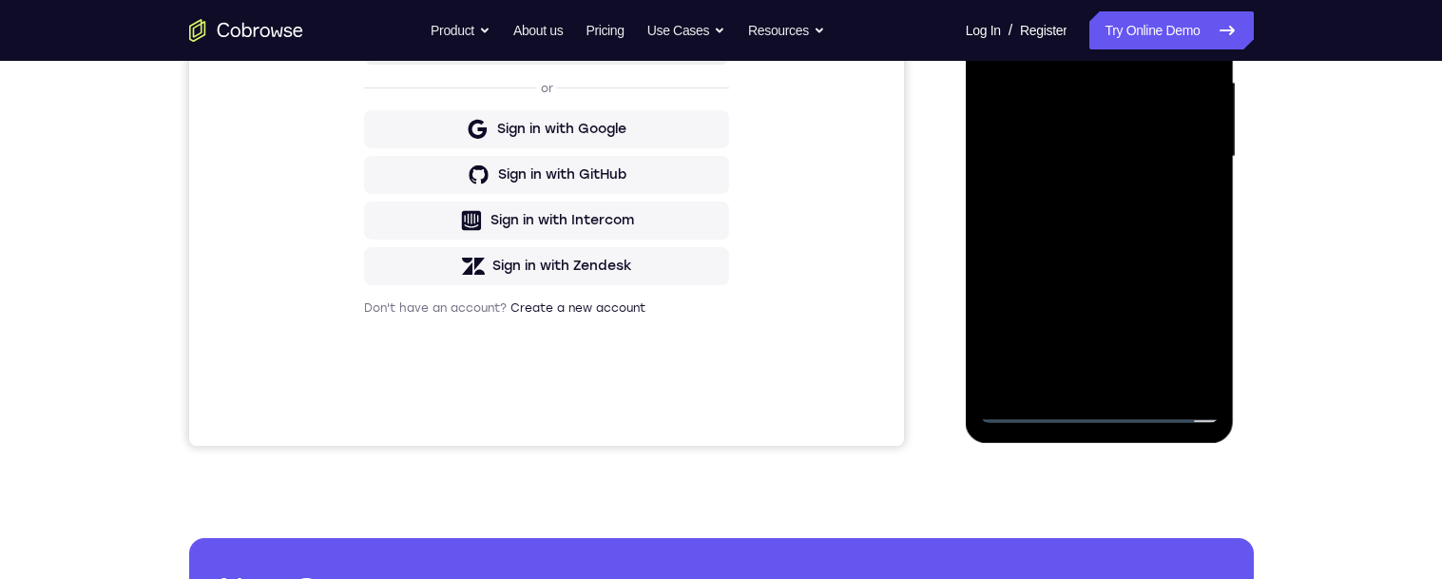
click at [1093, 403] on div at bounding box center [1099, 157] width 239 height 532
